Goal: Navigation & Orientation: Understand site structure

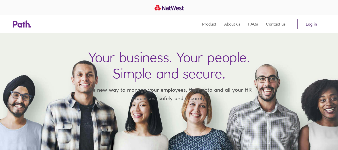
click at [299, 26] on link "Log in" at bounding box center [311, 24] width 28 height 10
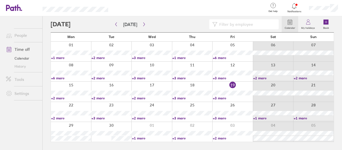
click at [56, 116] on link "+2 more" at bounding box center [71, 118] width 40 height 5
click at [31, 115] on ul "People Time off Calendar History Tools Settings" at bounding box center [21, 74] width 42 height 117
click at [102, 117] on link "+3 more" at bounding box center [111, 118] width 40 height 5
click at [140, 117] on link "+2 more" at bounding box center [152, 118] width 40 height 5
click at [176, 138] on link "+1 more" at bounding box center [192, 138] width 40 height 5
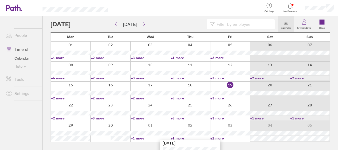
click at [11, 135] on nav at bounding box center [21, 141] width 42 height 17
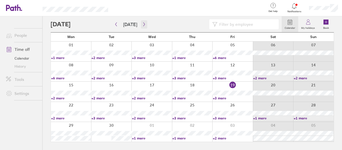
click at [141, 28] on button "button" at bounding box center [144, 24] width 6 height 8
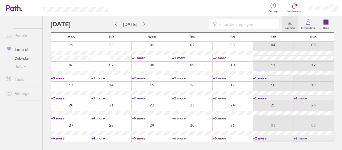
click at [141, 137] on link "+5 more" at bounding box center [152, 138] width 40 height 5
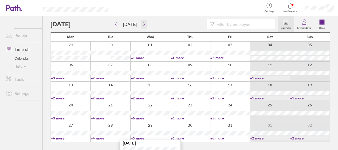
click at [145, 24] on button "button" at bounding box center [144, 24] width 6 height 8
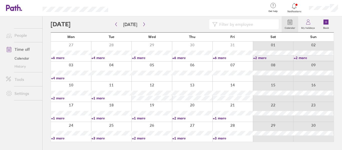
click at [219, 117] on link "+1 more" at bounding box center [233, 118] width 40 height 5
click at [174, 117] on link "+2 more" at bounding box center [192, 118] width 40 height 5
click at [221, 59] on link "+6 more" at bounding box center [233, 58] width 40 height 5
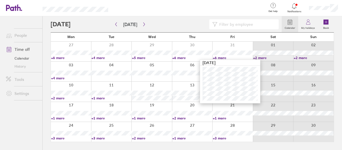
click at [21, 127] on ul "People Time off Calendar History Tools Settings" at bounding box center [21, 74] width 42 height 117
